Goal: Task Accomplishment & Management: Manage account settings

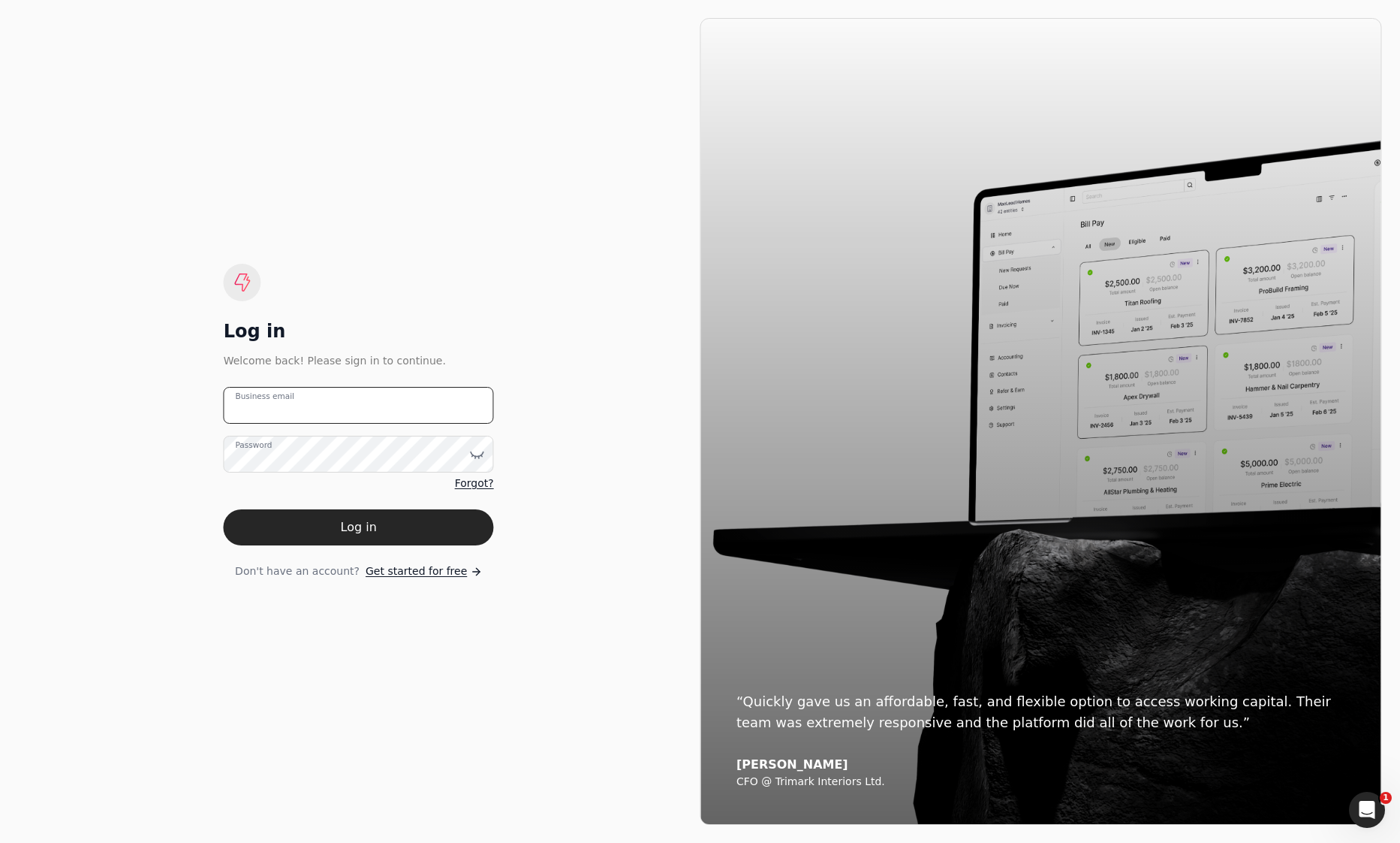
type email "[EMAIL_ADDRESS][DOMAIN_NAME]"
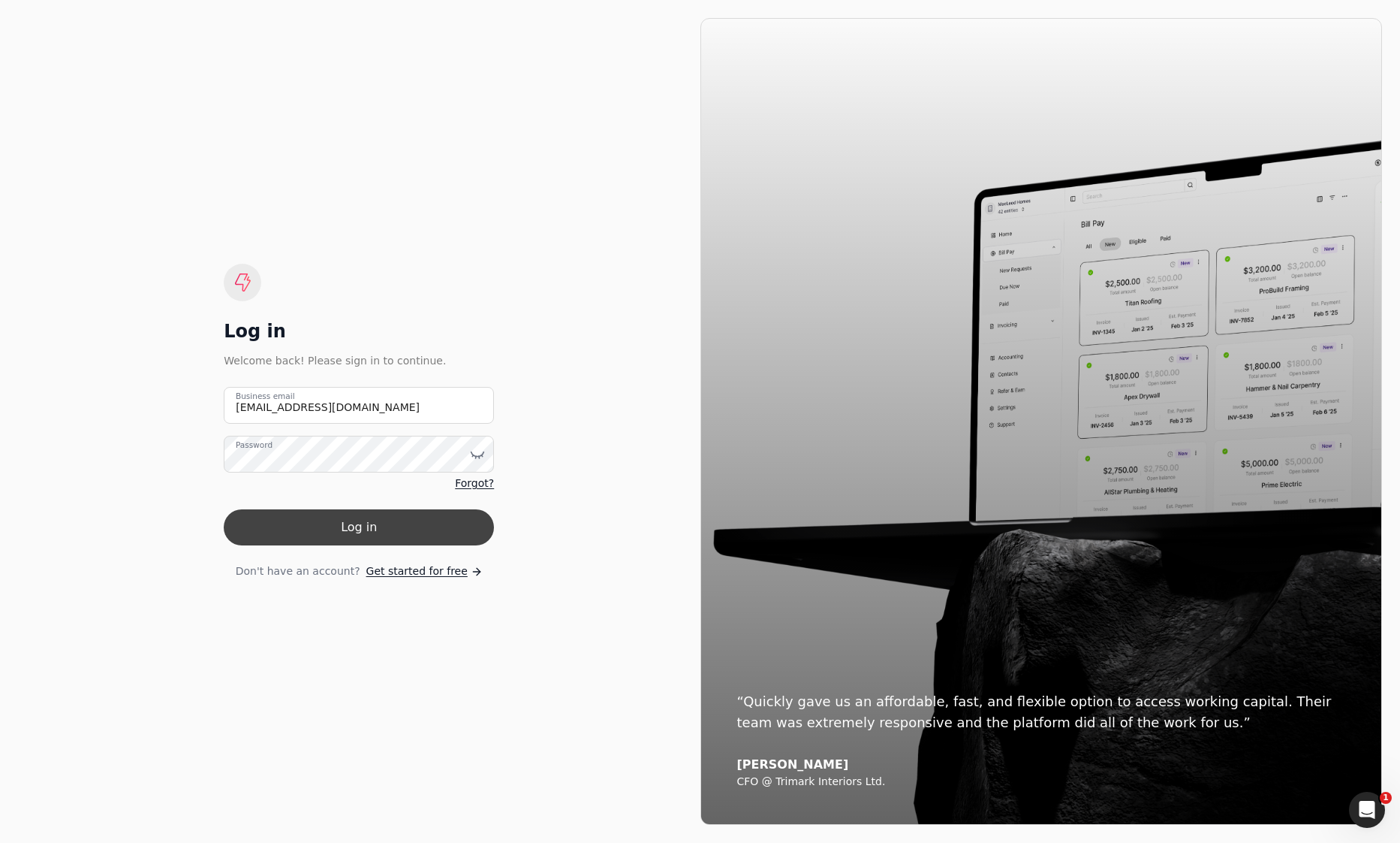
click at [306, 545] on button "Log in" at bounding box center [359, 527] width 271 height 36
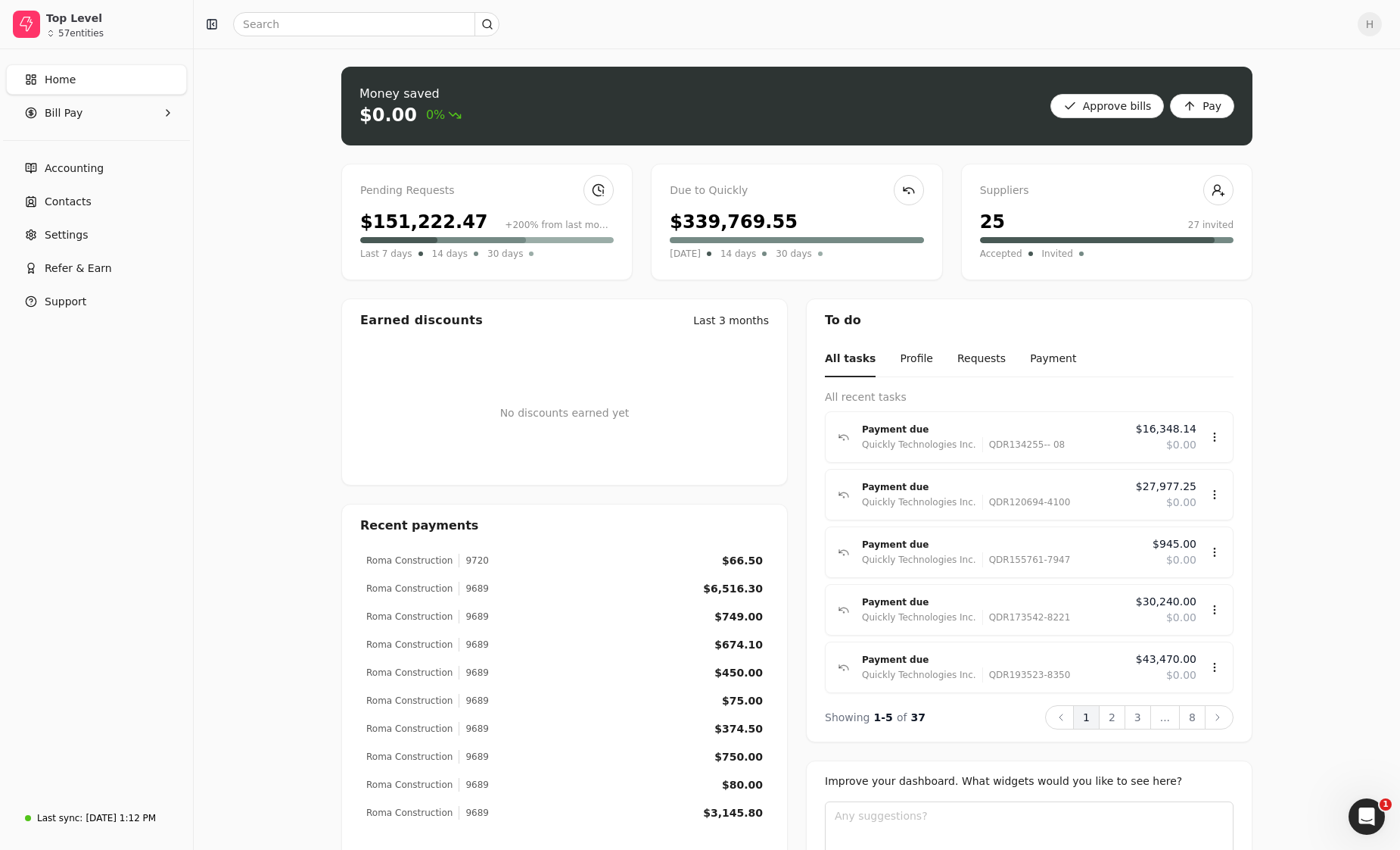
click at [77, 218] on ul "Accounting Contacts Settings Refer & Earn Support" at bounding box center [96, 235] width 181 height 163
click at [77, 228] on span "Settings" at bounding box center [66, 235] width 43 height 16
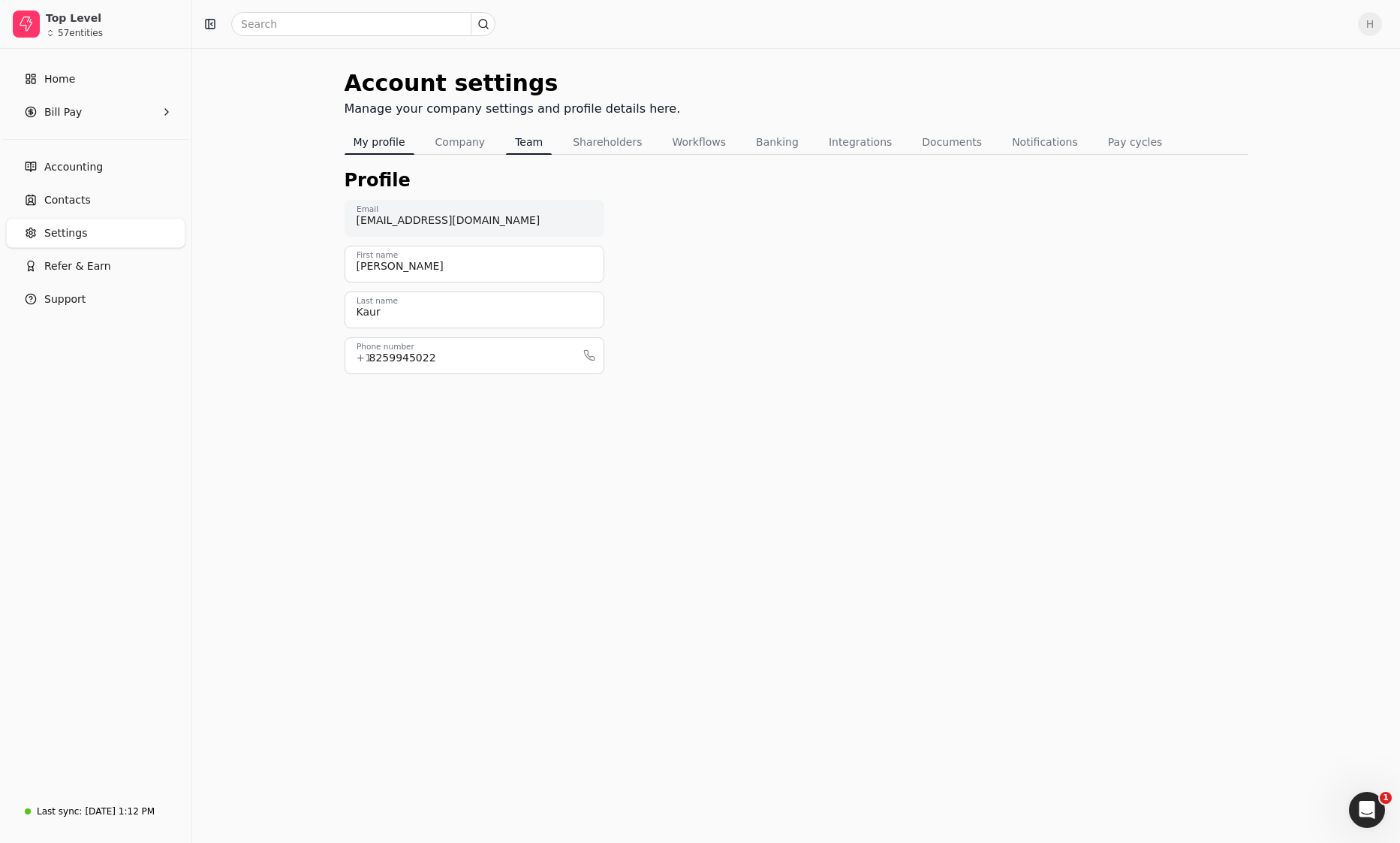
click at [539, 146] on button "Team" at bounding box center [529, 141] width 46 height 24
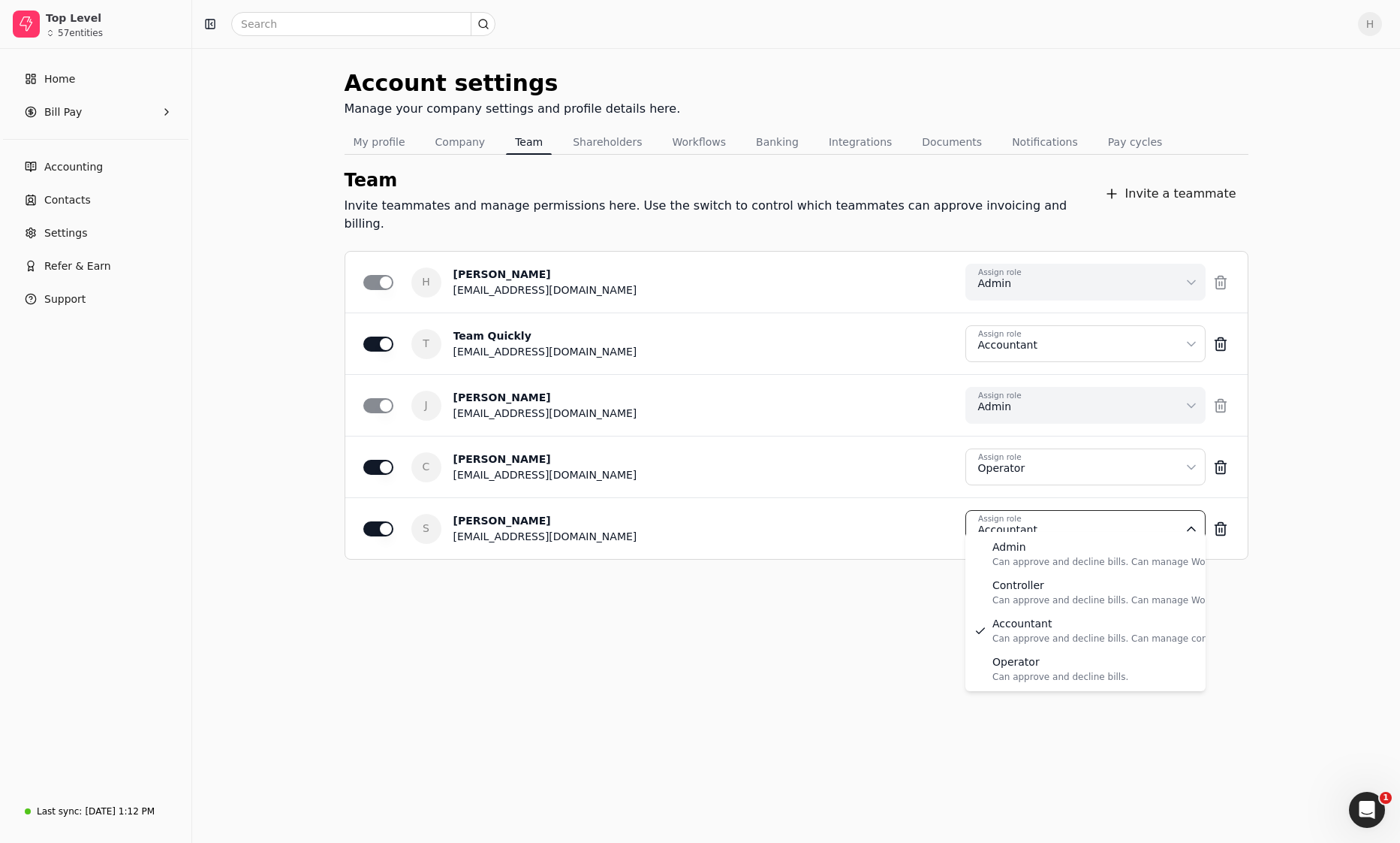
click at [1022, 517] on html "Top Level 57 entities Home Bill Pay Accounting Contacts Settings Refer & Earn S…" at bounding box center [700, 421] width 1400 height 843
click at [875, 604] on html "Top Level 57 entities Home Bill Pay Accounting Contacts Settings Refer & Earn S…" at bounding box center [700, 421] width 1400 height 843
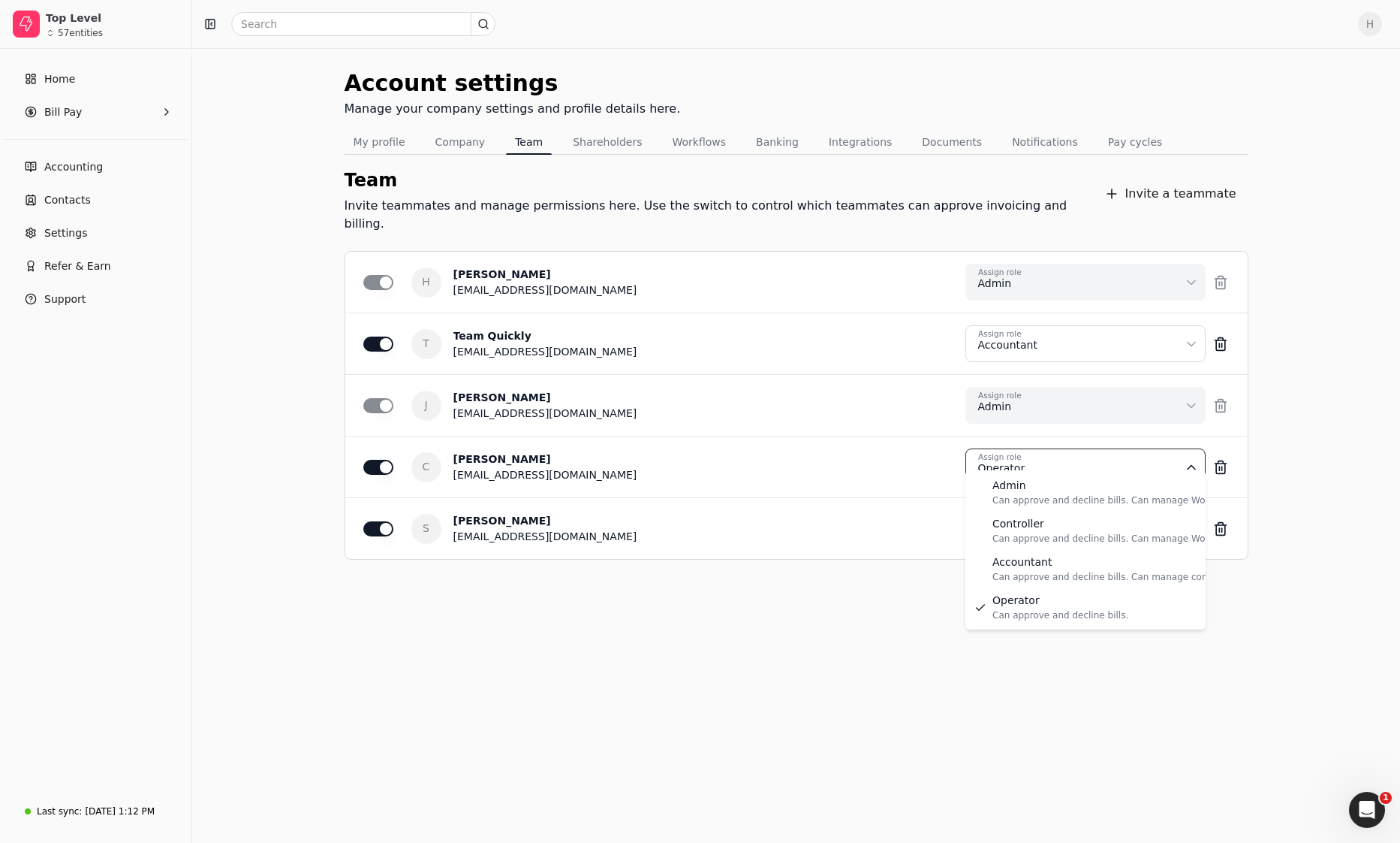
click at [1042, 439] on html "Top Level 57 entities Home Bill Pay Accounting Contacts Settings Refer & Earn S…" at bounding box center [700, 421] width 1400 height 843
click at [1192, 818] on button "Save" at bounding box center [1196, 815] width 53 height 30
click at [1014, 463] on html "Top Level 57 entities Home Bill Pay Accounting Contacts Settings Refer & Earn S…" at bounding box center [700, 421] width 1400 height 843
click at [918, 591] on html "Top Level 57 entities Home Bill Pay Accounting Contacts Settings Refer & Earn S…" at bounding box center [700, 421] width 1400 height 843
click at [1037, 459] on html "Top Level 57 entities Home Bill Pay Accounting Contacts Settings Refer & Earn S…" at bounding box center [700, 421] width 1400 height 843
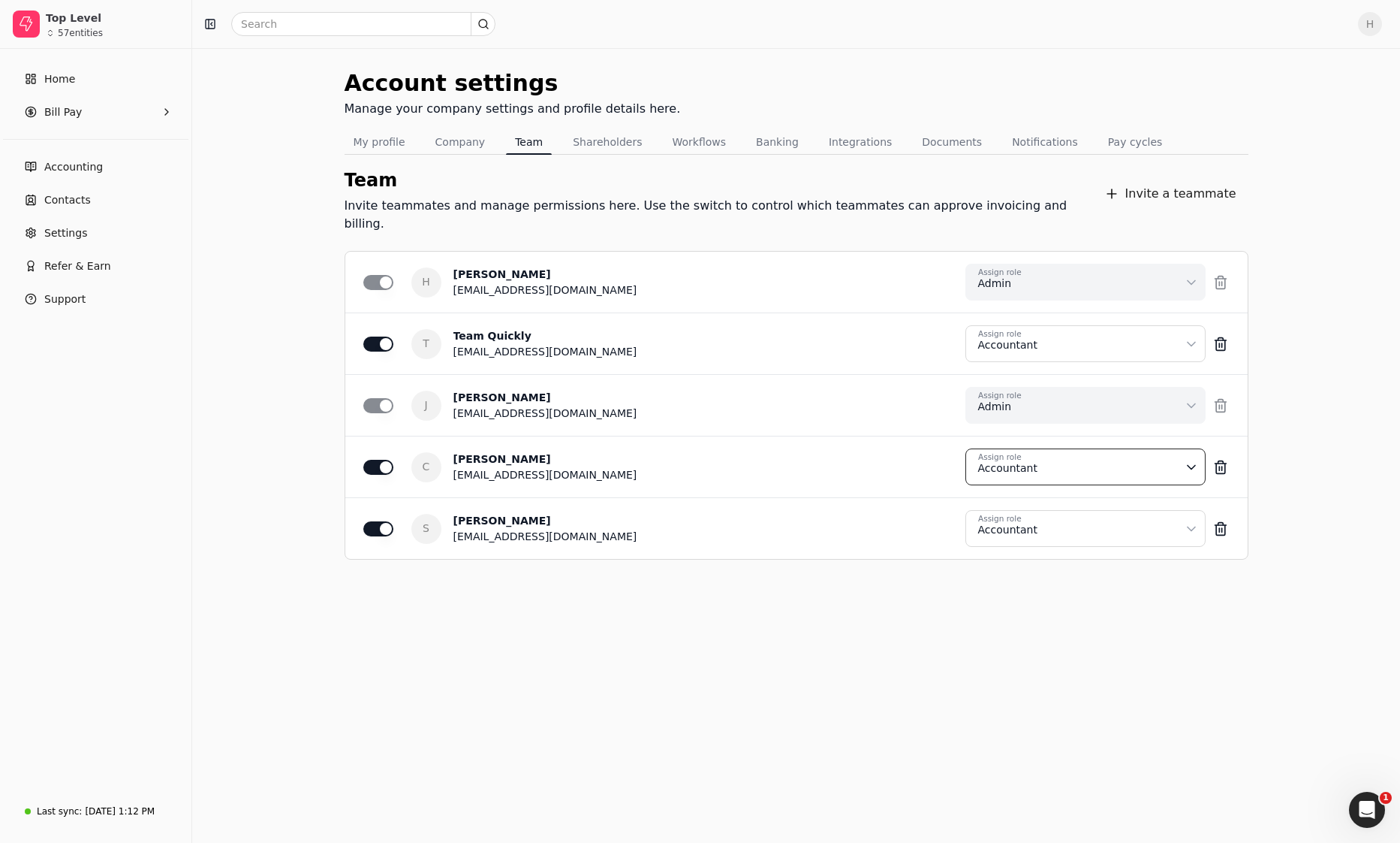
click at [803, 546] on html "Top Level 57 entities Home Bill Pay Accounting Contacts Settings Refer & Earn S…" at bounding box center [700, 421] width 1400 height 843
click at [101, 199] on link "Contacts" at bounding box center [96, 200] width 180 height 30
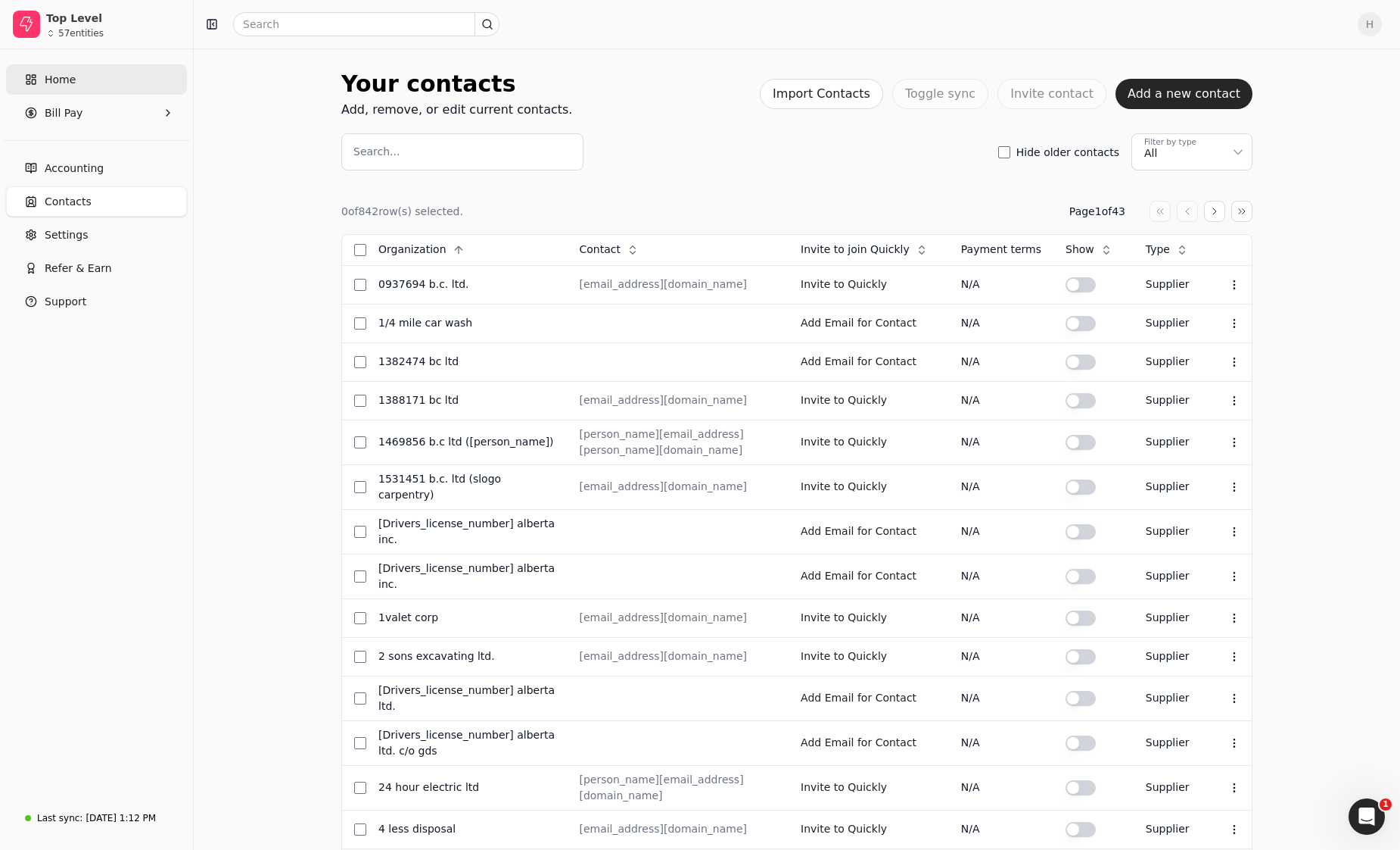
click at [59, 70] on link "Home" at bounding box center [96, 79] width 181 height 31
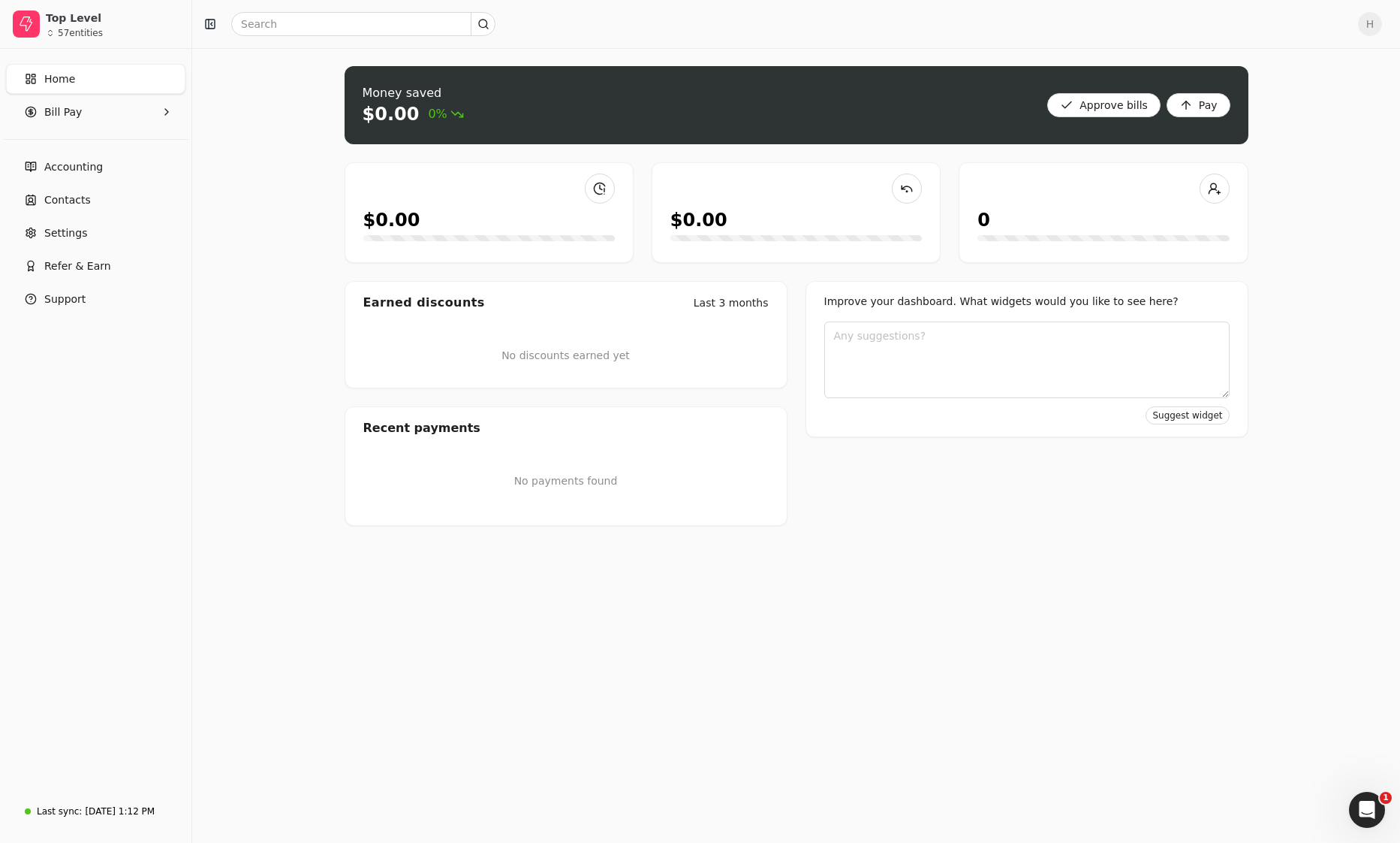
click at [1366, 35] on span "H" at bounding box center [1370, 24] width 24 height 24
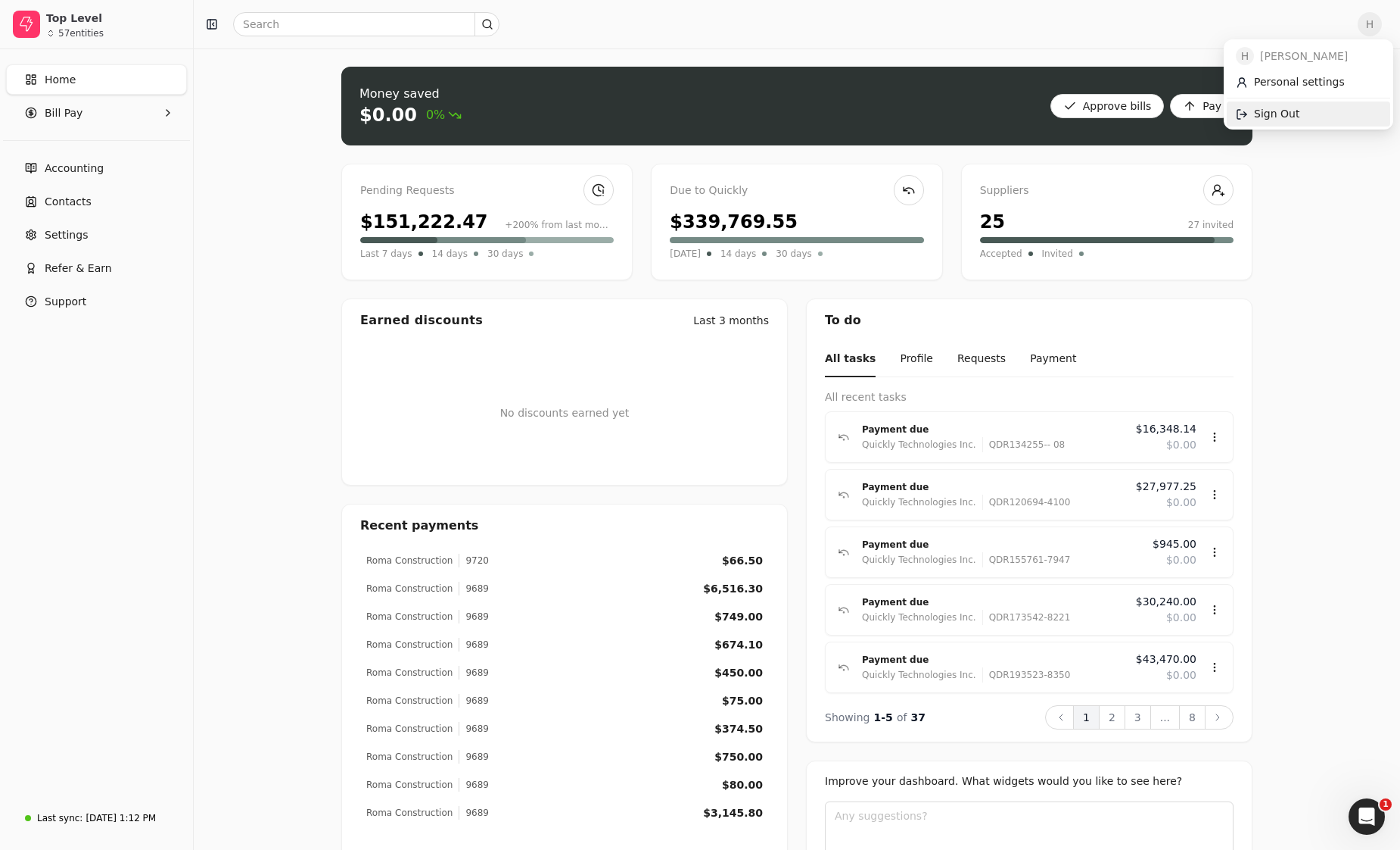
click at [1325, 110] on link "Sign Out" at bounding box center [1309, 114] width 163 height 25
